Goal: Information Seeking & Learning: Learn about a topic

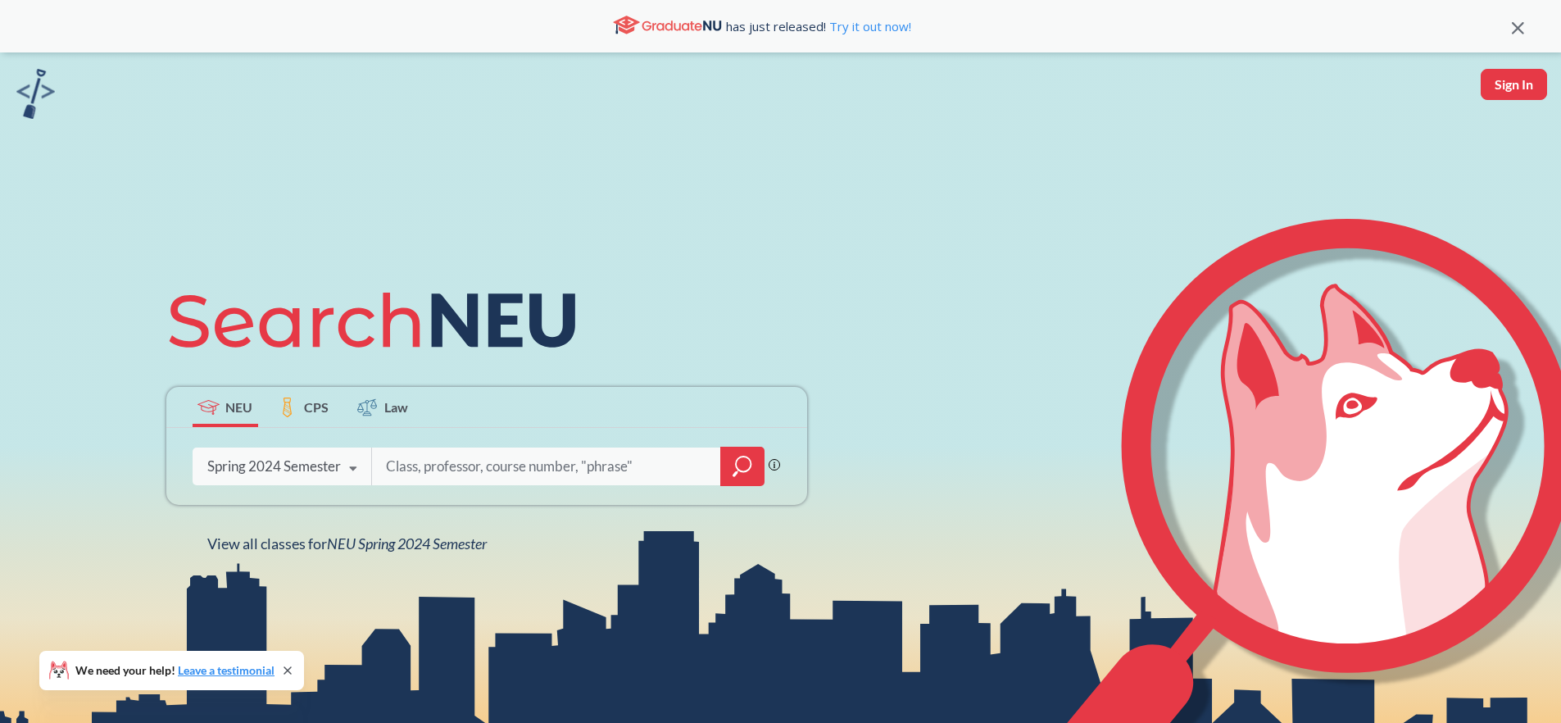
click at [340, 468] on icon at bounding box center [353, 469] width 31 height 46
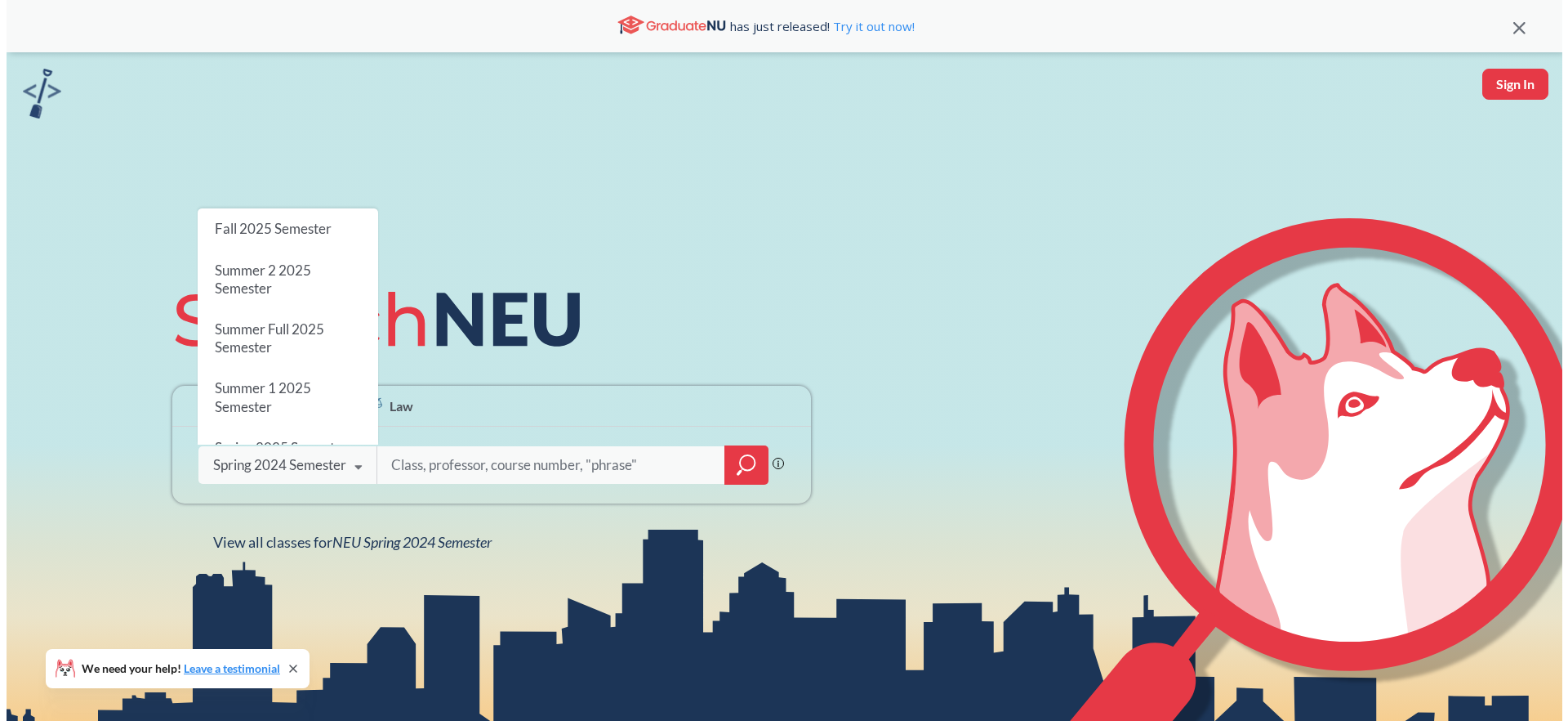
scroll to position [205, 0]
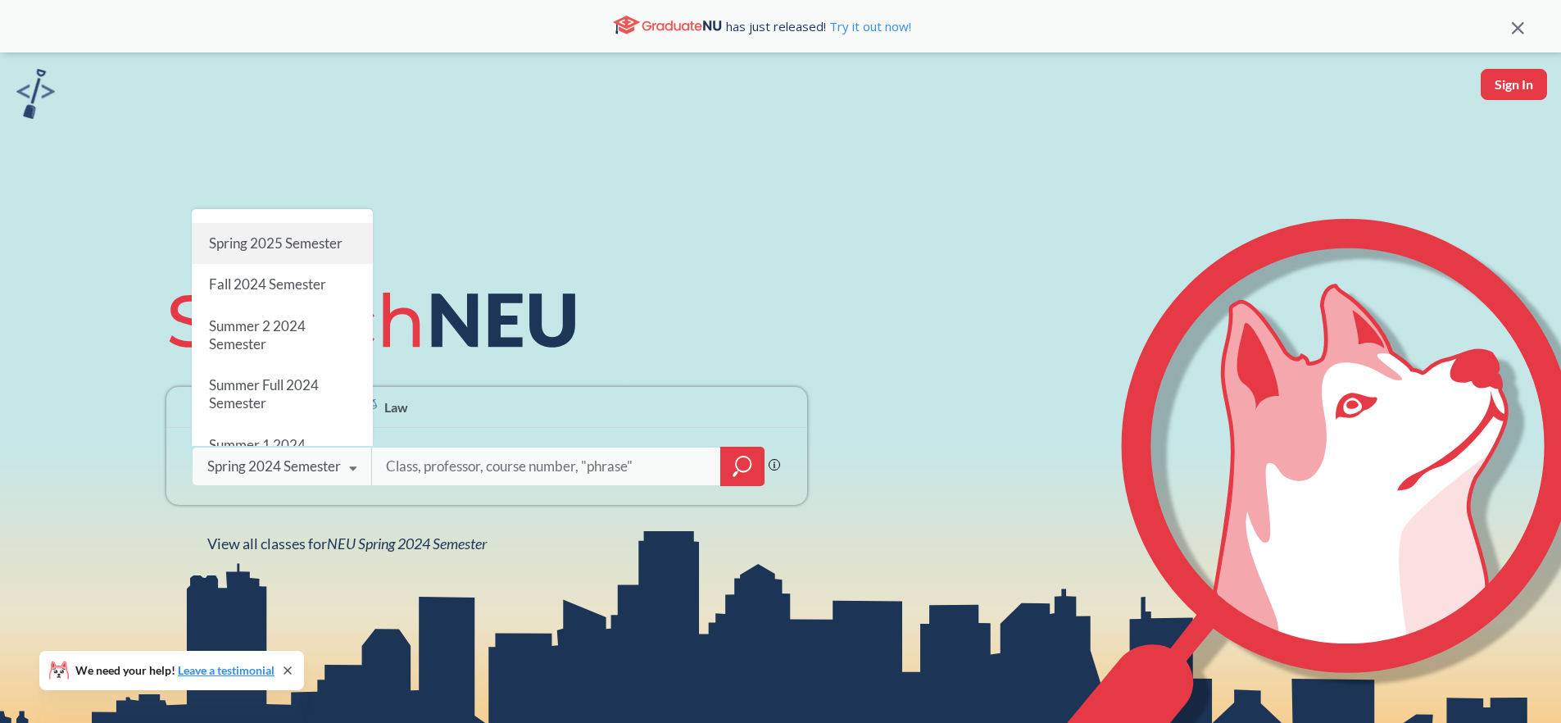
click at [306, 234] on span "Spring 2025 Semester" at bounding box center [275, 242] width 134 height 17
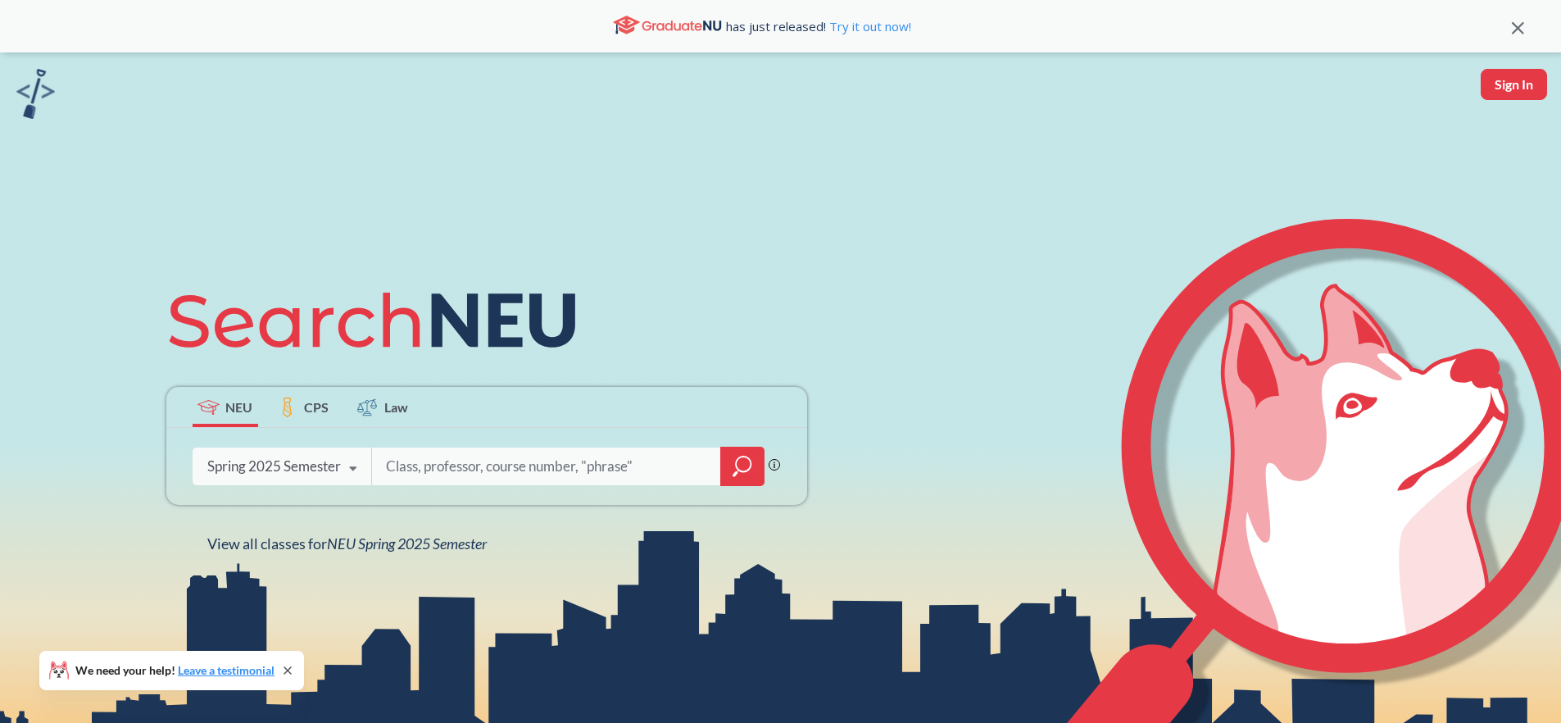
drag, startPoint x: 423, startPoint y: 474, endPoint x: 412, endPoint y: 467, distance: 13.0
click at [423, 474] on input "search" at bounding box center [546, 466] width 325 height 34
type input "ENGL"
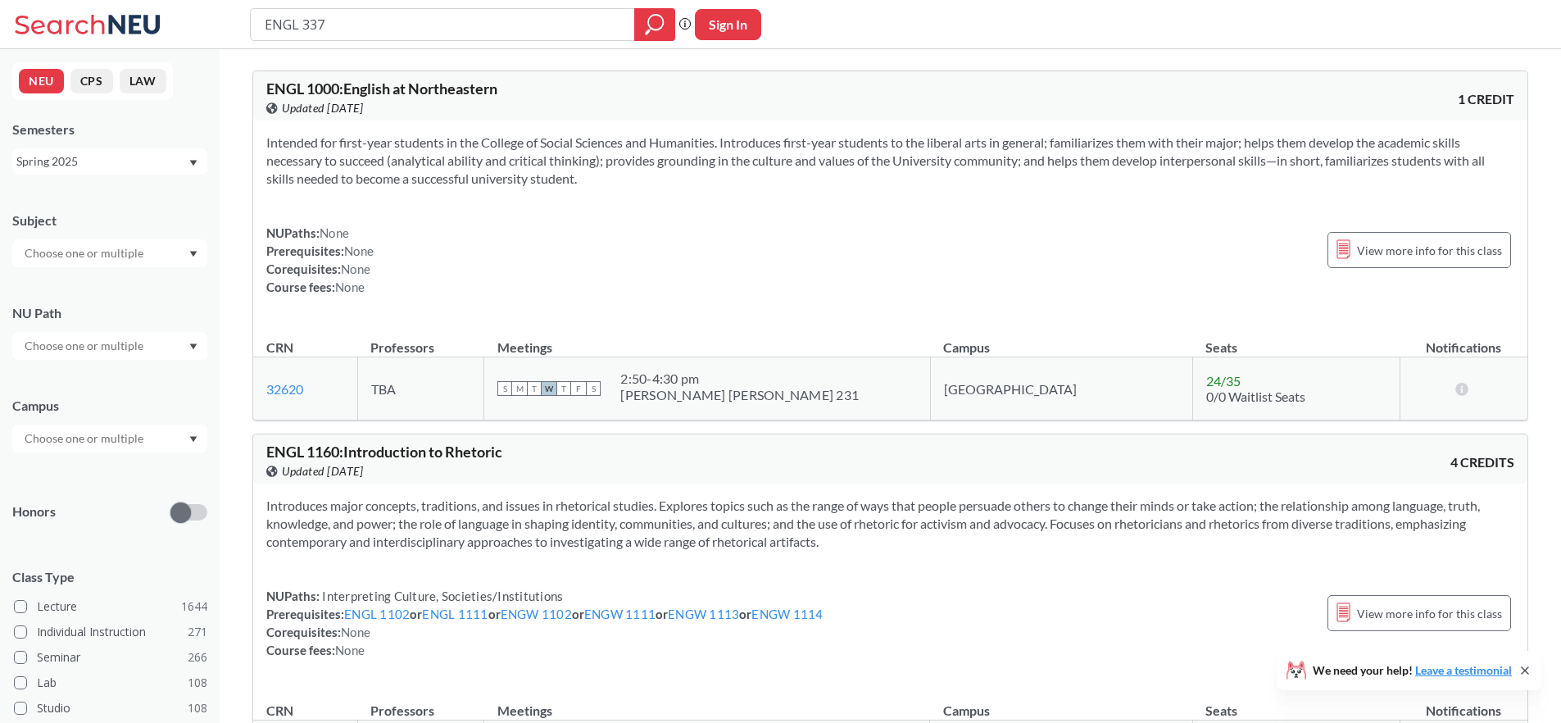
type input "ENGL 3375"
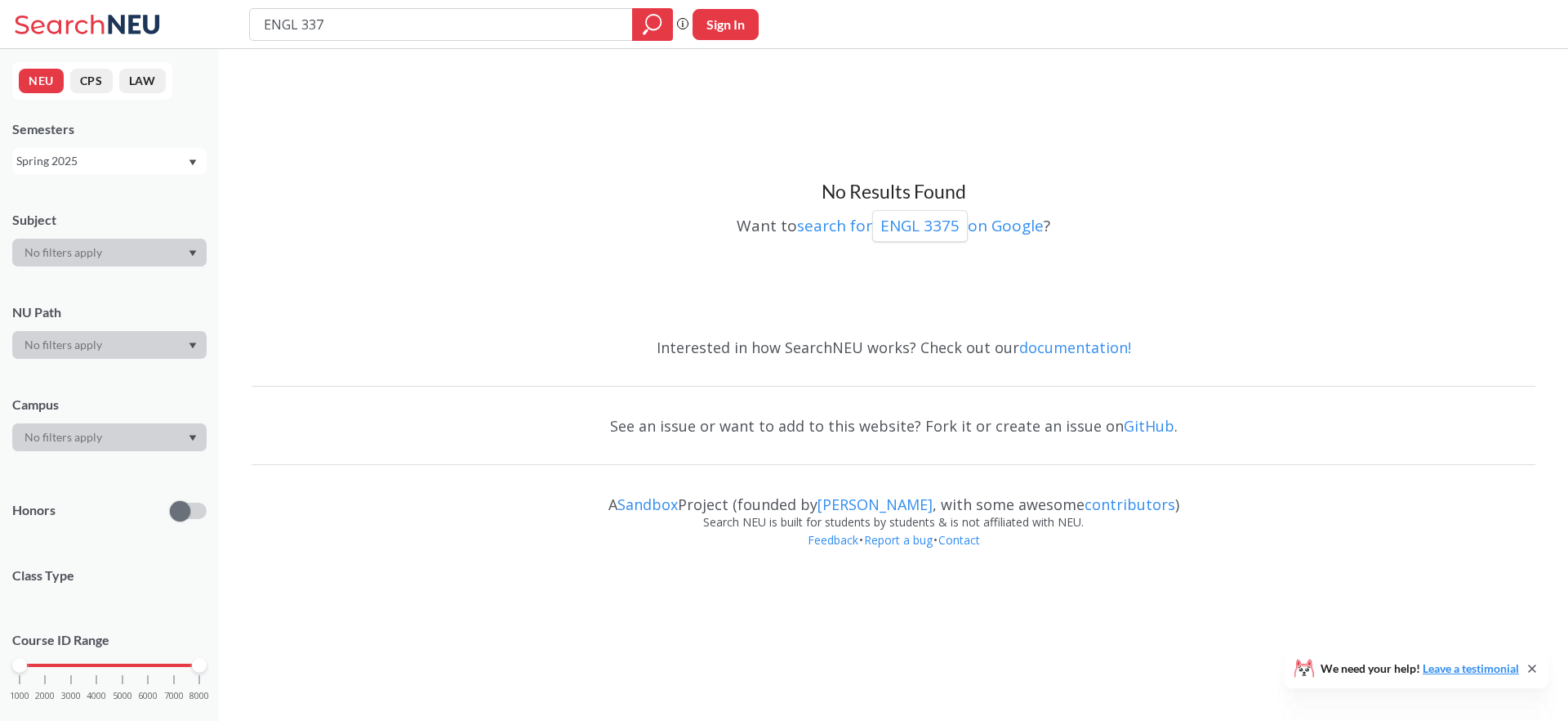
type input "ENGL 3376"
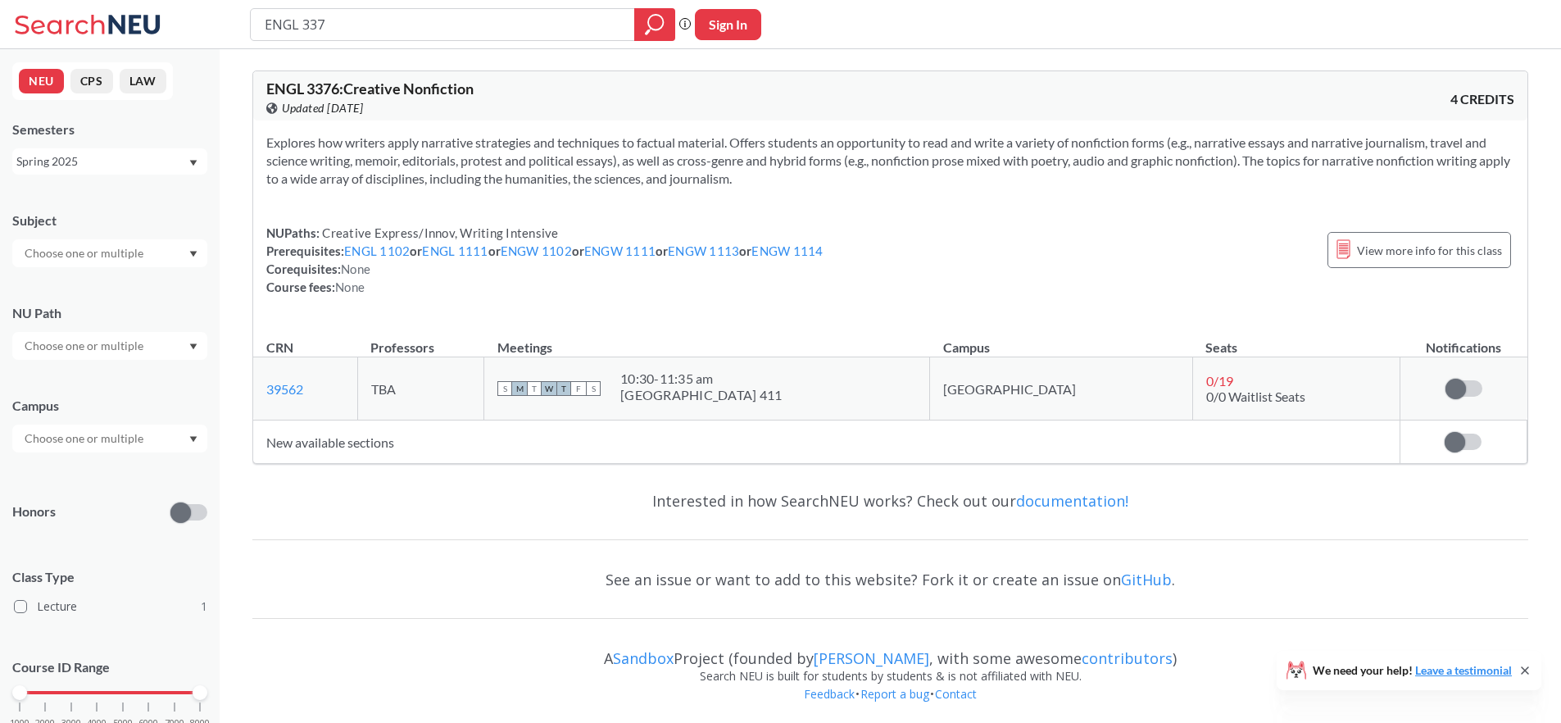
type input "ENGL 3377"
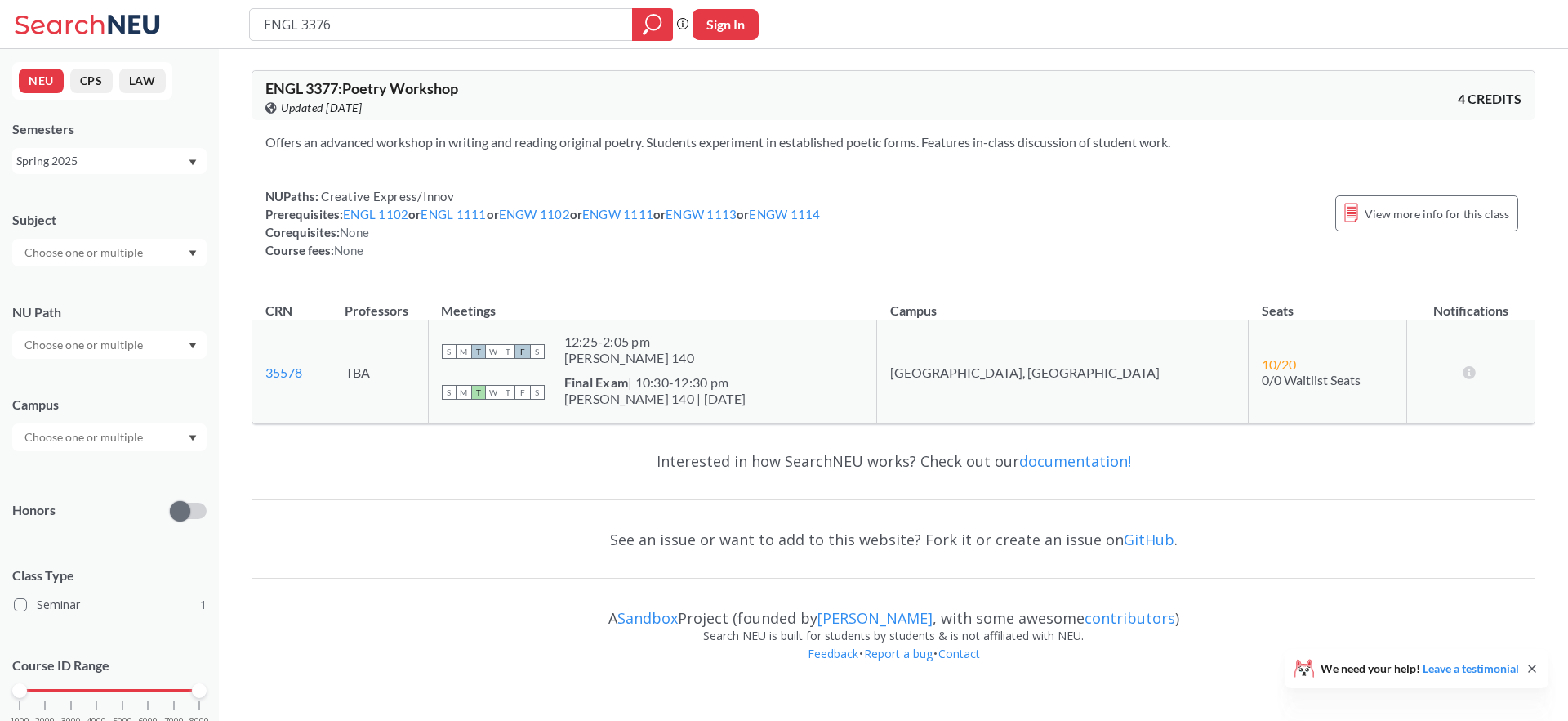
type input "ENGL 3376"
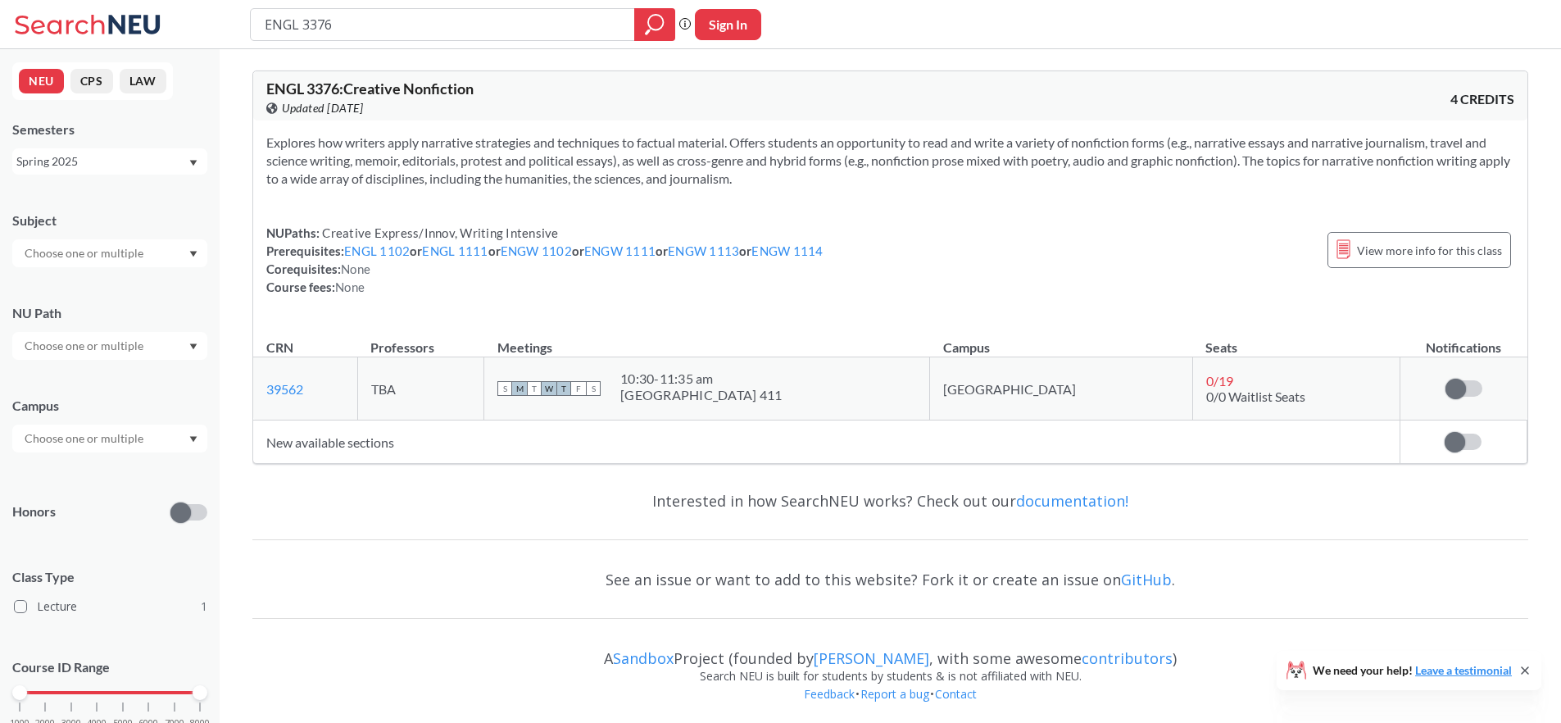
click at [108, 161] on div "Spring 2025" at bounding box center [101, 161] width 171 height 18
click at [124, 194] on div "Fall 2025" at bounding box center [113, 197] width 185 height 18
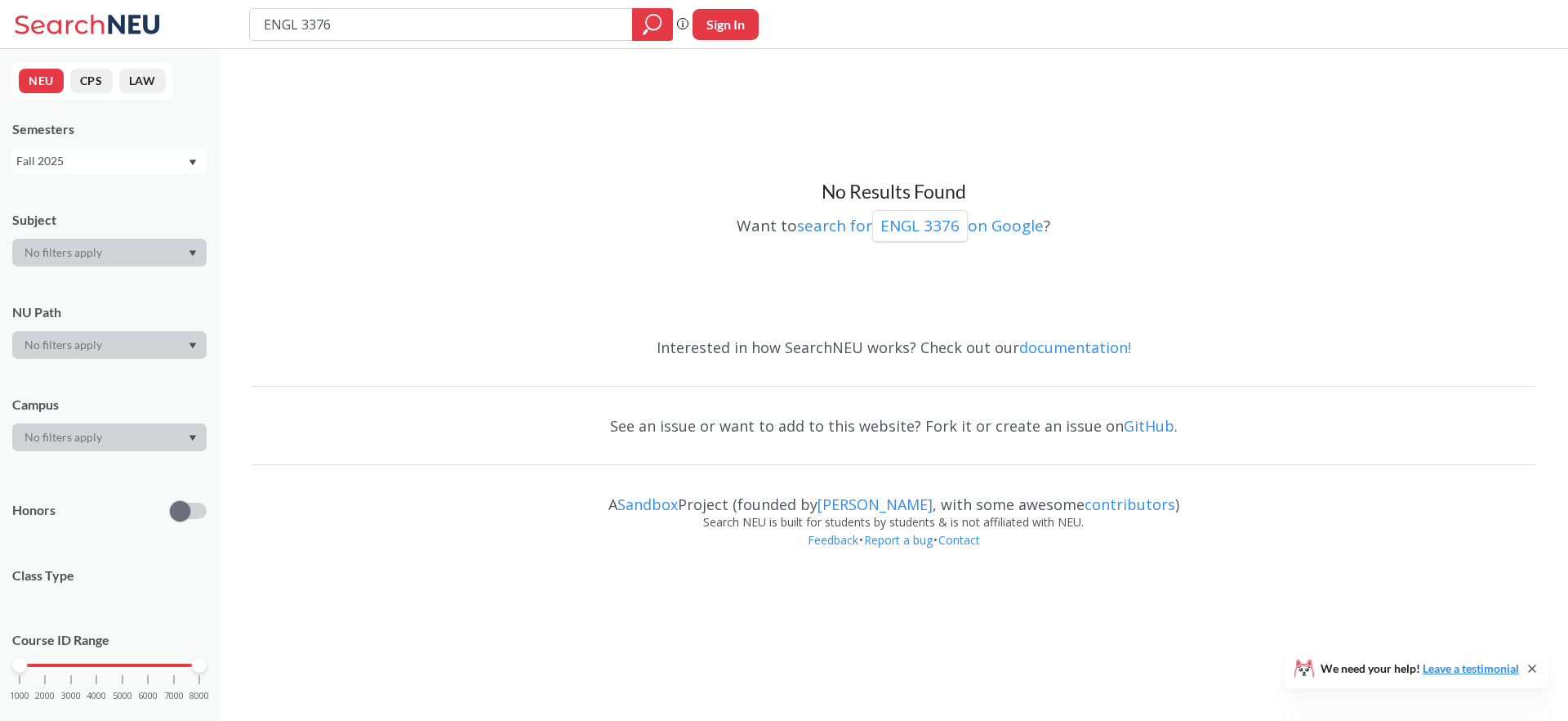
click at [132, 160] on div "Fall 2025" at bounding box center [101, 161] width 170 height 18
click at [135, 242] on div "Summer 2 2025" at bounding box center [113, 242] width 184 height 18
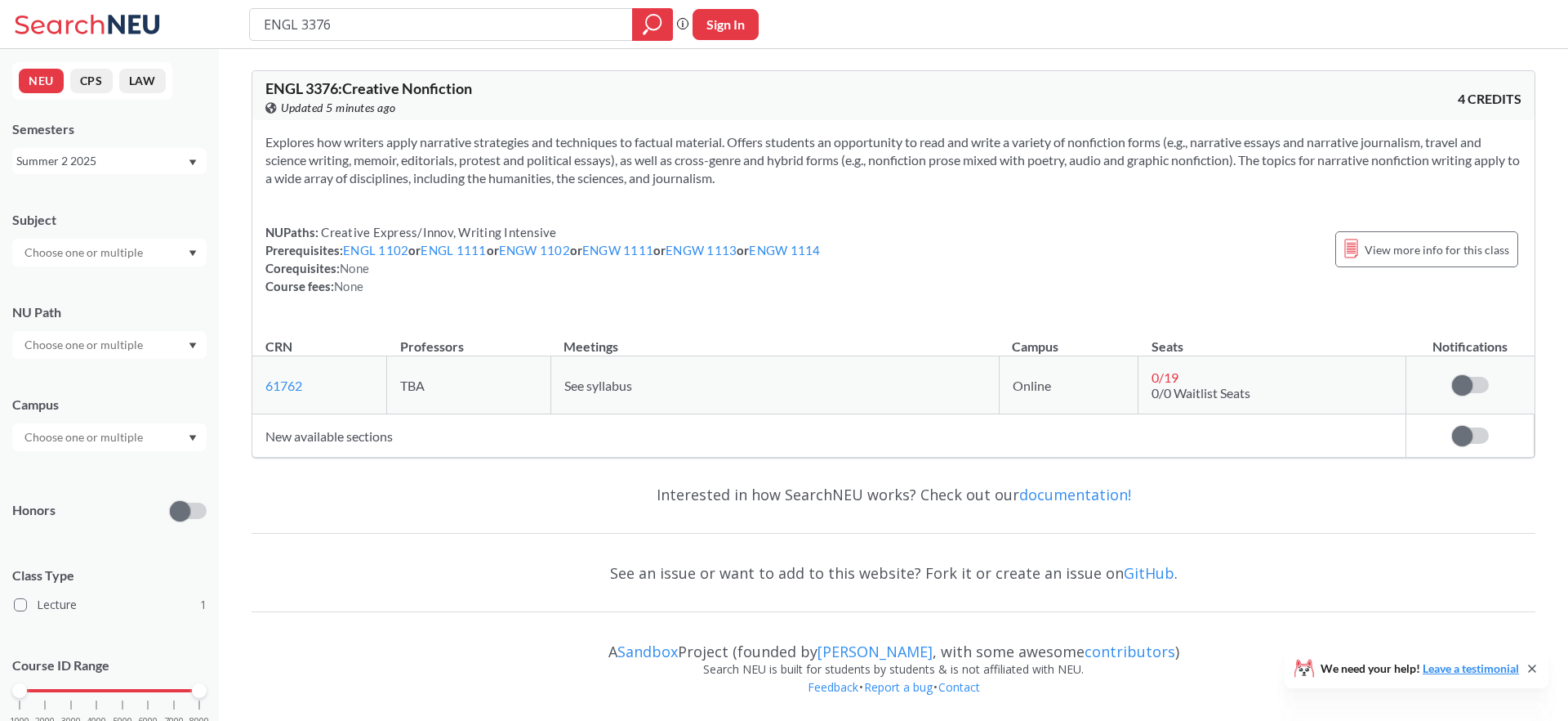
click at [150, 161] on div "Summer 2 2025" at bounding box center [101, 161] width 170 height 18
click at [78, 204] on span "Summer 1 2025" at bounding box center [63, 203] width 84 height 18
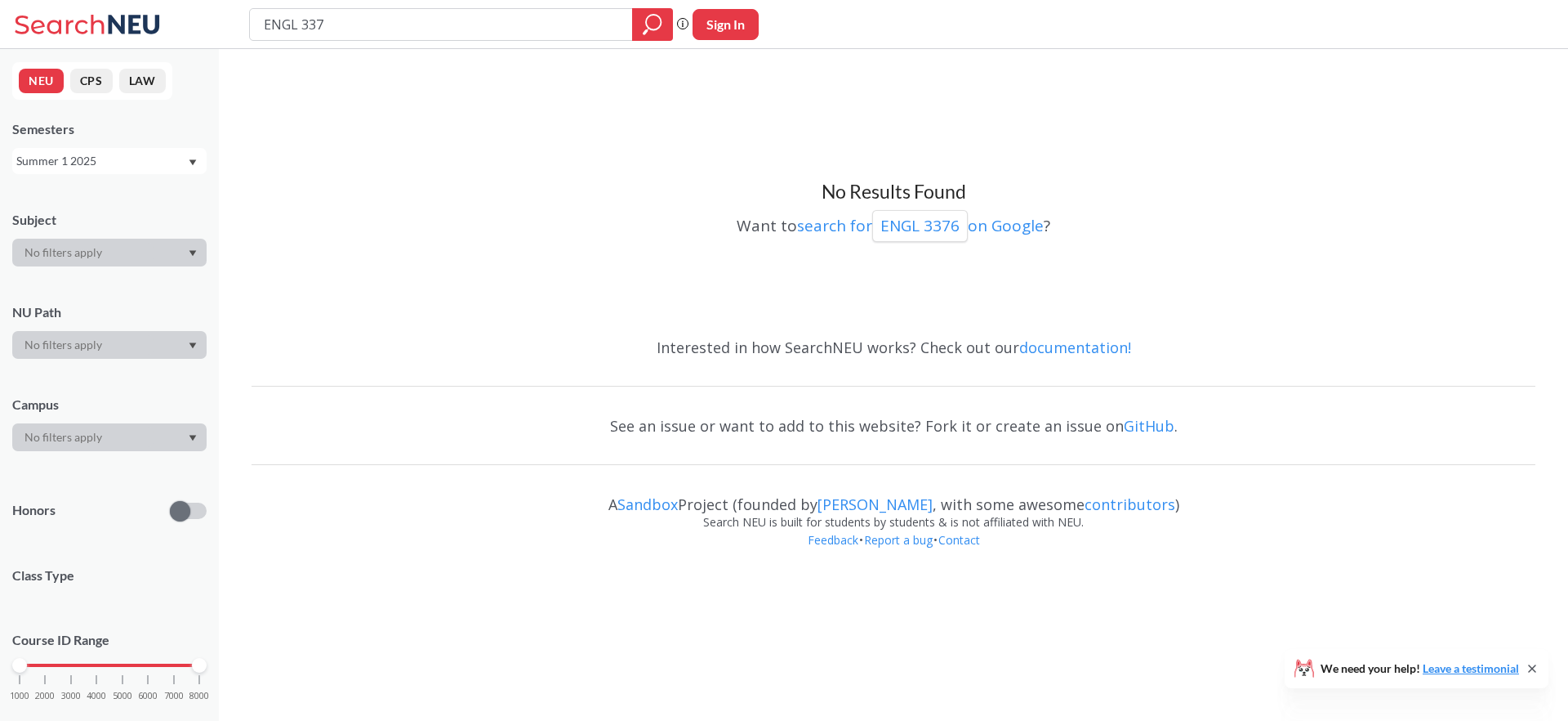
type input "ENGL 3375"
type input "ENGL 3377"
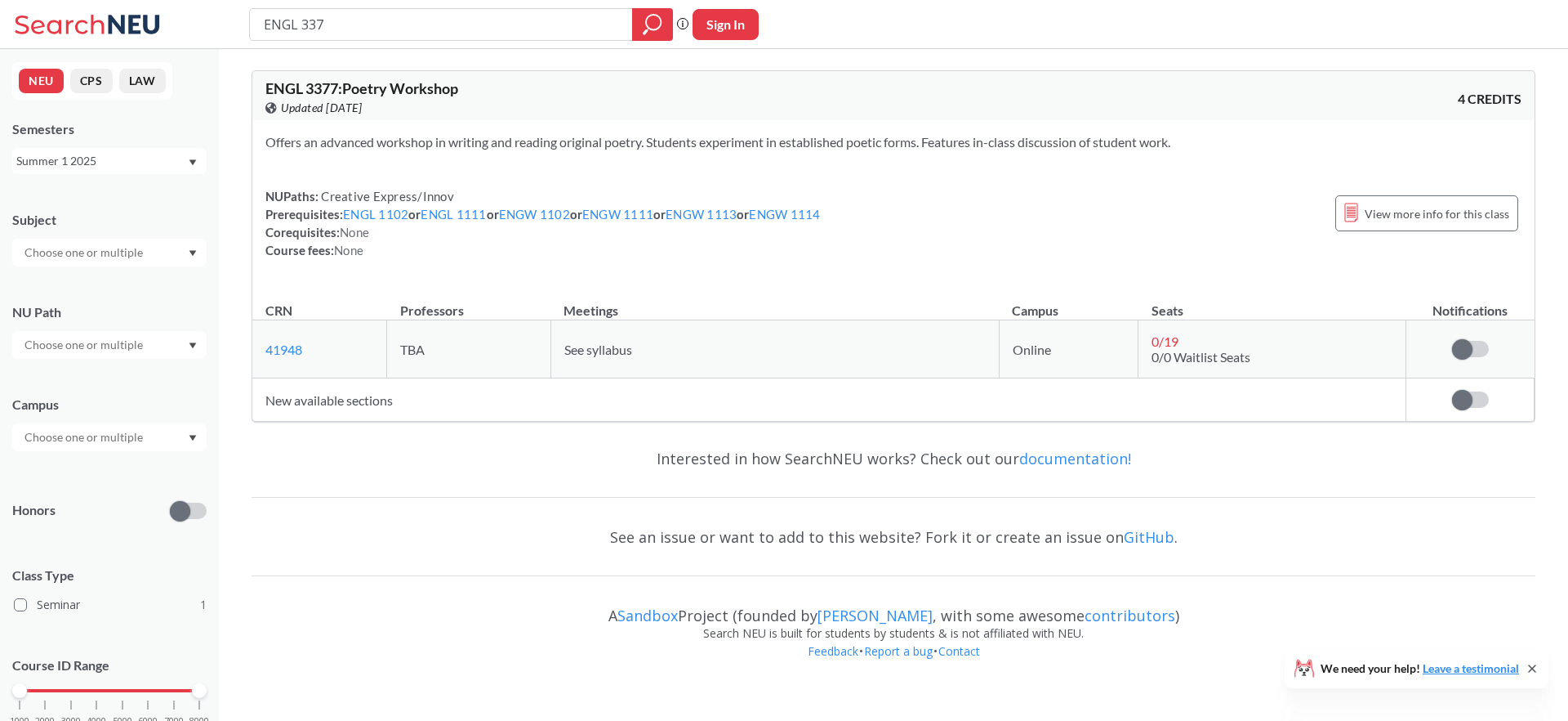
type input "ENGL 3378"
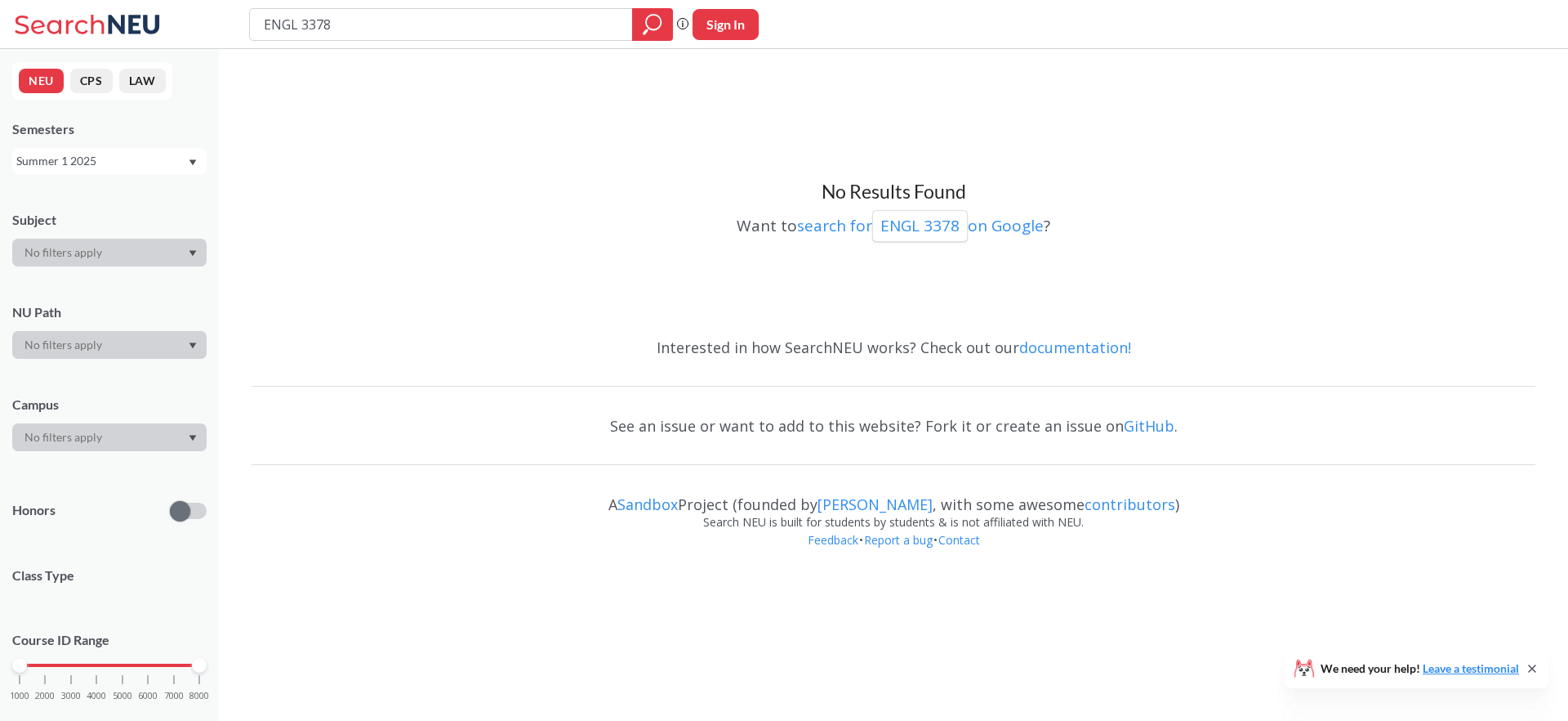
click at [102, 158] on div "Summer 1 2025" at bounding box center [101, 161] width 170 height 18
click at [93, 237] on span "Summer 2 2025" at bounding box center [63, 242] width 84 height 18
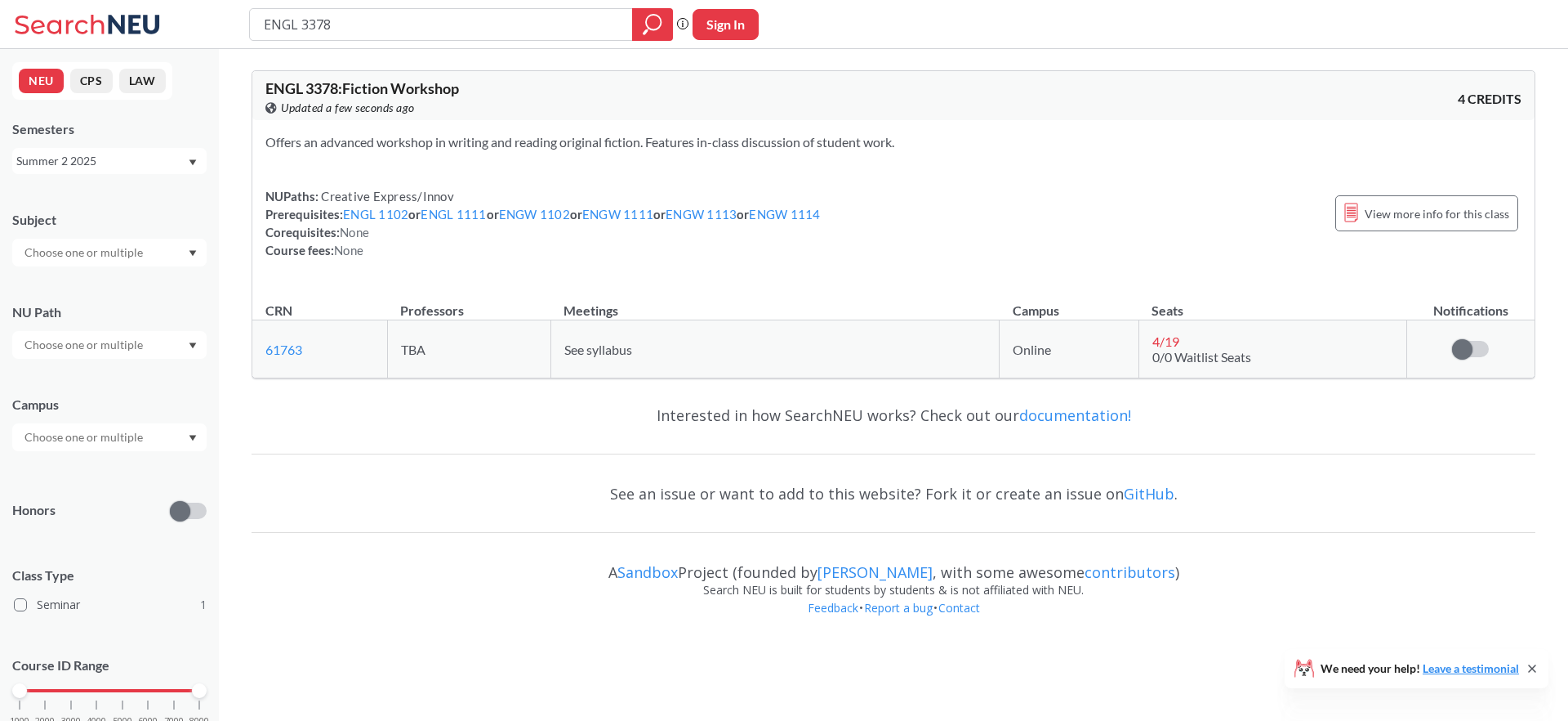
click at [143, 163] on div "Summer 2 2025" at bounding box center [101, 161] width 170 height 18
